Goal: Information Seeking & Learning: Learn about a topic

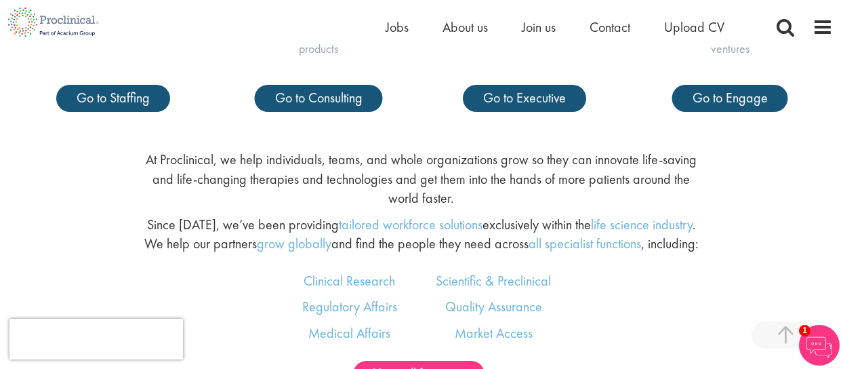
scroll to position [610, 0]
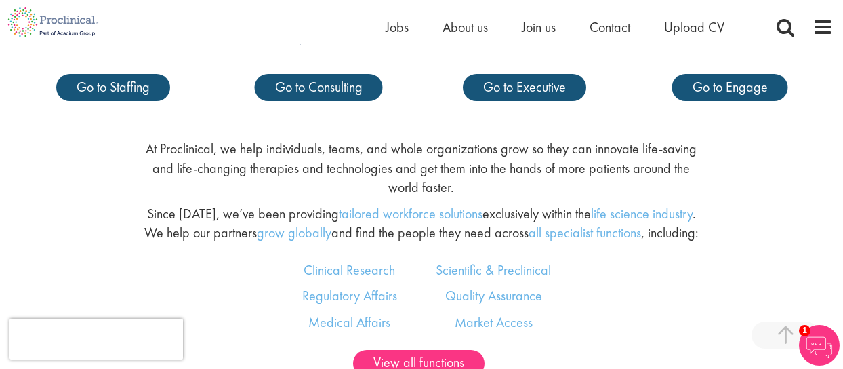
click at [473, 198] on div "At Proclinical, we help individuals, teams, and whole organizations grow so the…" at bounding box center [420, 194] width 575 height 110
click at [500, 186] on p "At Proclinical, we help individuals, teams, and whole organizations grow so the…" at bounding box center [421, 168] width 555 height 58
click at [220, 207] on p "Since 2005, we’ve been providing tailored workforce solutions exclusively withi…" at bounding box center [421, 223] width 555 height 39
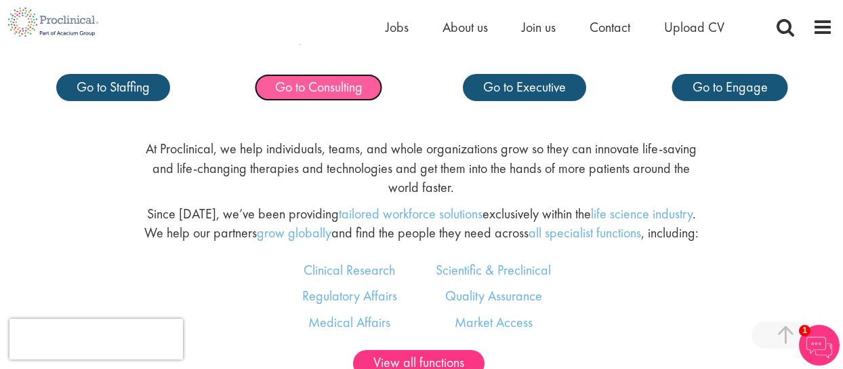
click at [308, 87] on span "Go to Consulting" at bounding box center [318, 87] width 87 height 18
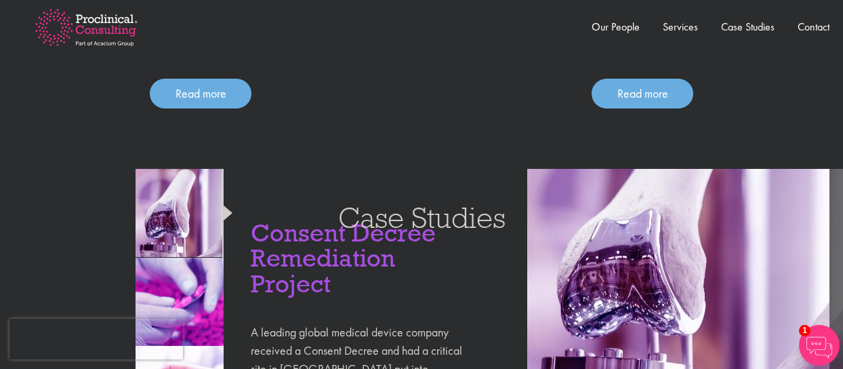
scroll to position [1016, 0]
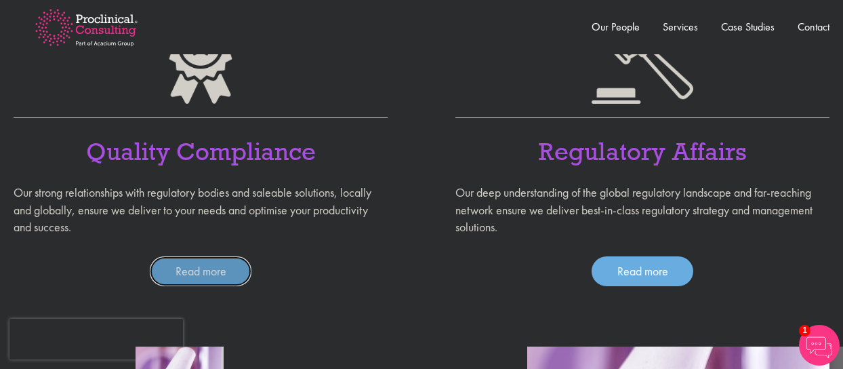
click at [197, 269] on link "Read more" at bounding box center [201, 271] width 102 height 30
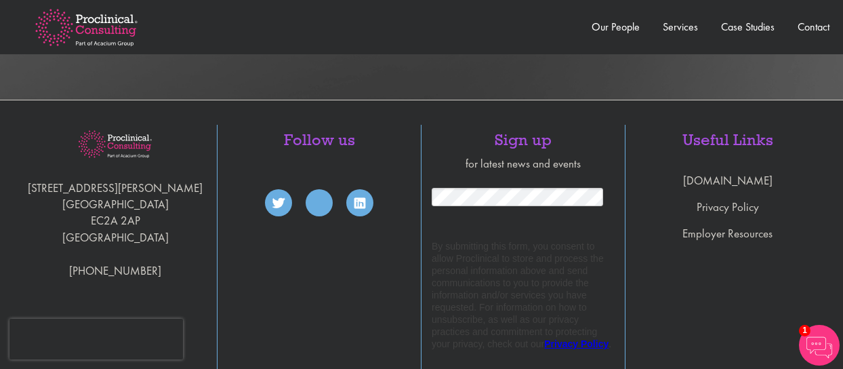
scroll to position [1626, 0]
